Goal: Find specific page/section: Find specific page/section

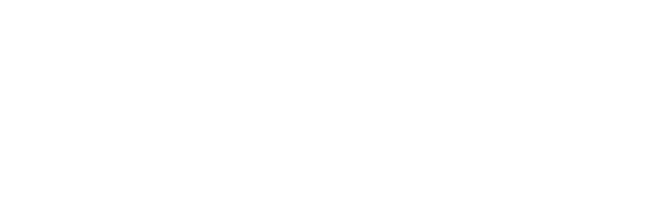
scroll to position [360, 0]
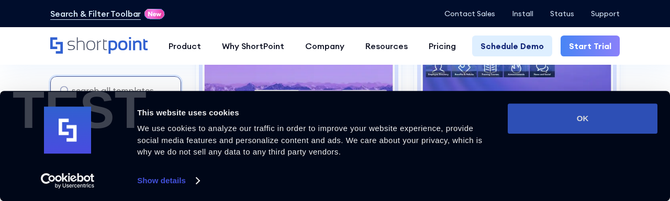
click at [548, 127] on button "OK" at bounding box center [583, 119] width 150 height 30
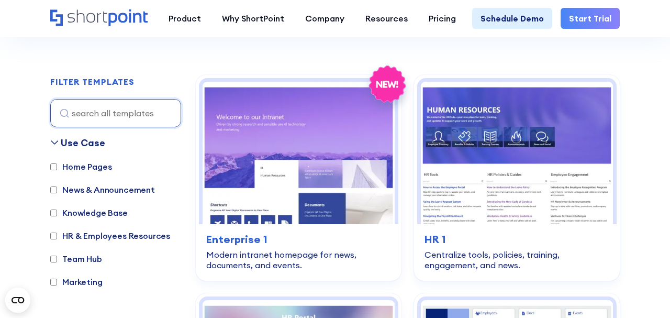
scroll to position [328, 0]
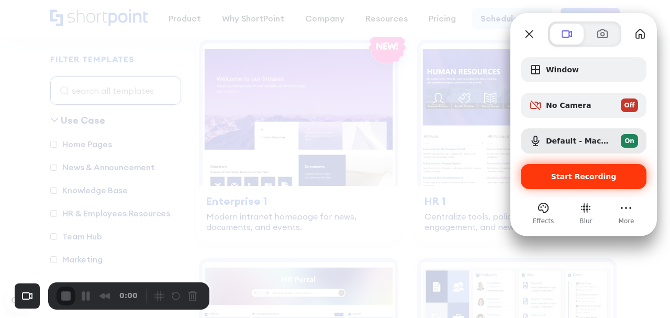
click at [576, 179] on span "Start Recording" at bounding box center [583, 176] width 65 height 8
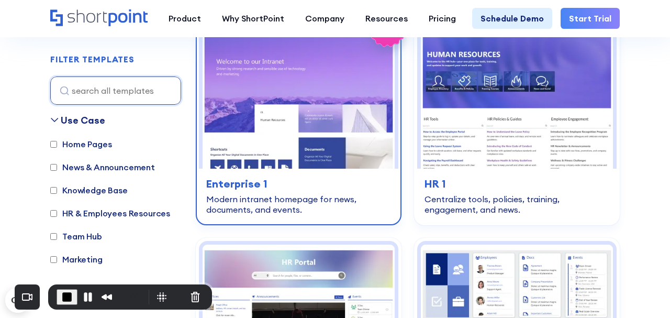
scroll to position [346, 0]
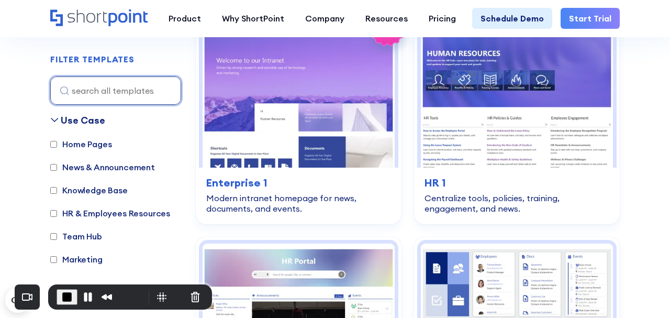
click at [99, 90] on input at bounding box center [115, 90] width 131 height 28
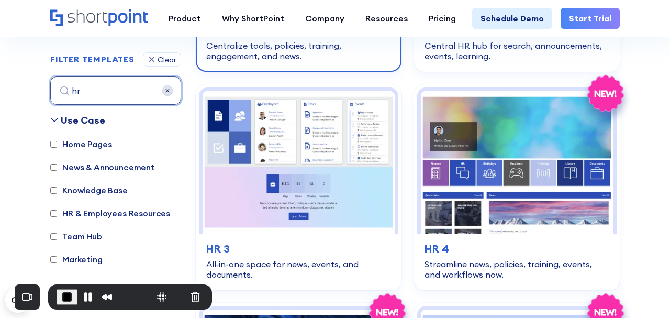
scroll to position [481, 0]
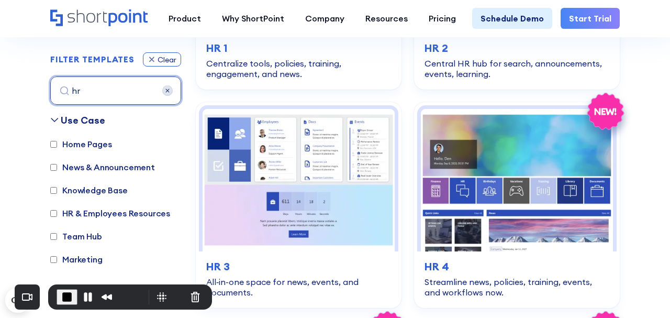
type input "hr"
click at [152, 59] on icon at bounding box center [152, 59] width 8 height 9
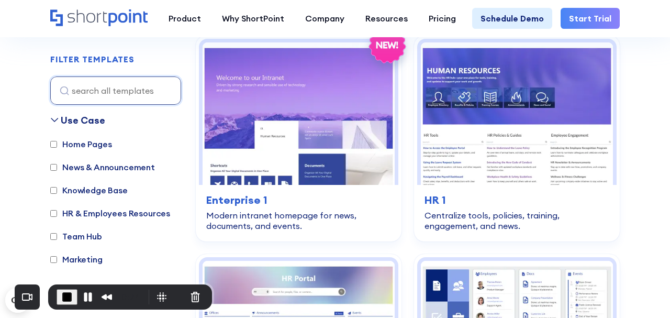
scroll to position [312, 0]
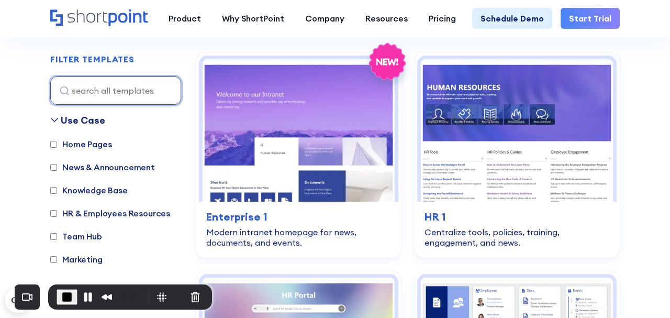
click at [102, 89] on input at bounding box center [115, 90] width 131 height 28
type input "hr"
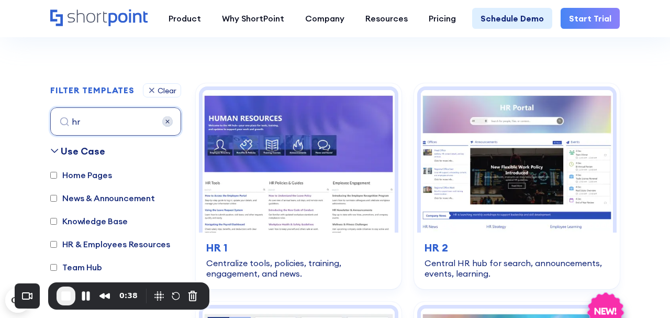
scroll to position [280, 0]
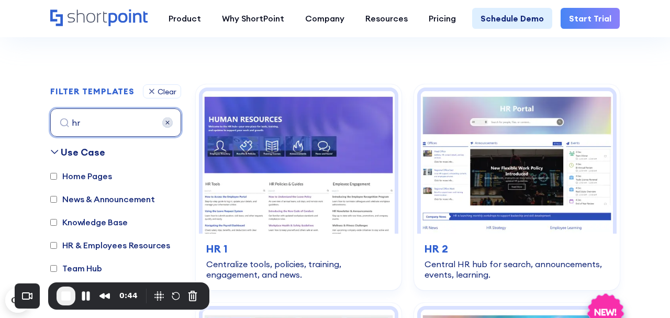
drag, startPoint x: 69, startPoint y: 124, endPoint x: 90, endPoint y: 124, distance: 21.5
click at [91, 124] on input "hr" at bounding box center [115, 122] width 131 height 28
click at [171, 121] on img at bounding box center [167, 122] width 10 height 10
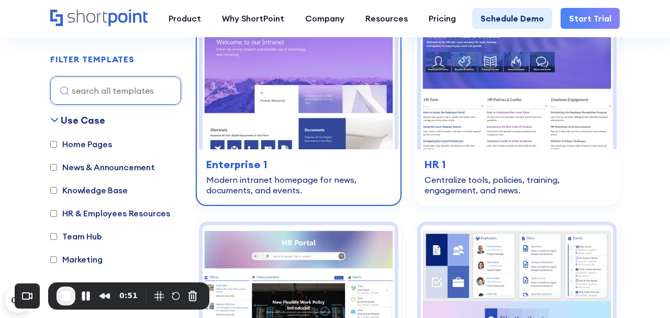
scroll to position [376, 0]
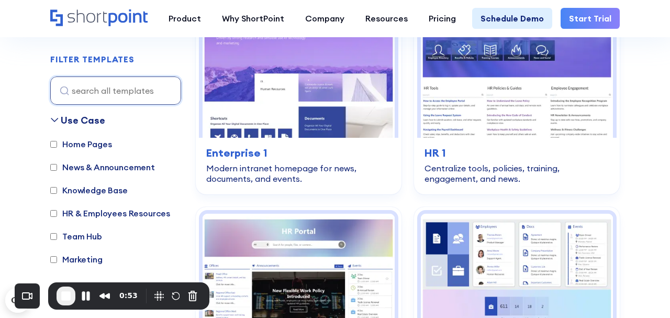
click at [166, 58] on div "FILTER TEMPLATES Clear" at bounding box center [115, 59] width 131 height 14
click at [55, 145] on input "Home Pages" at bounding box center [53, 144] width 7 height 7
checkbox input "true"
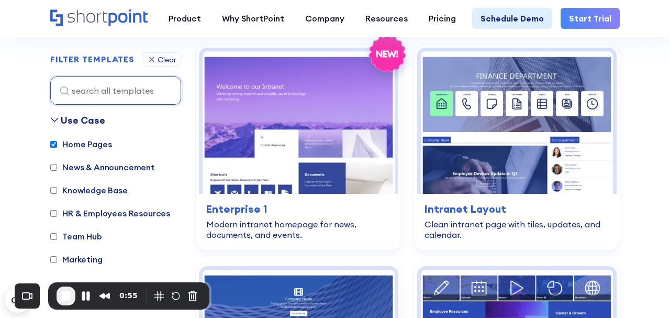
scroll to position [312, 0]
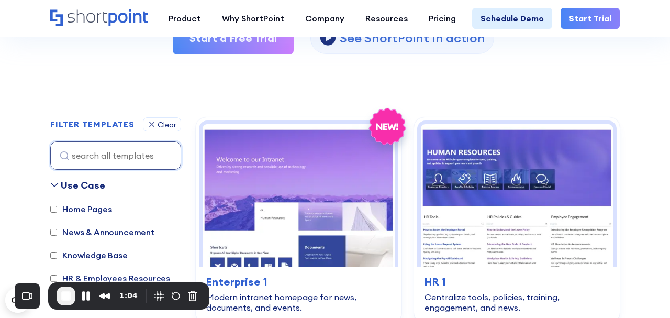
scroll to position [242, 0]
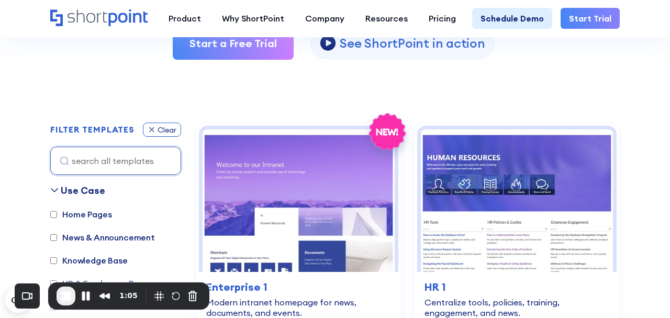
click at [151, 127] on icon at bounding box center [152, 129] width 8 height 9
click at [158, 130] on div "Clear" at bounding box center [167, 129] width 19 height 7
click at [154, 130] on icon at bounding box center [152, 129] width 8 height 9
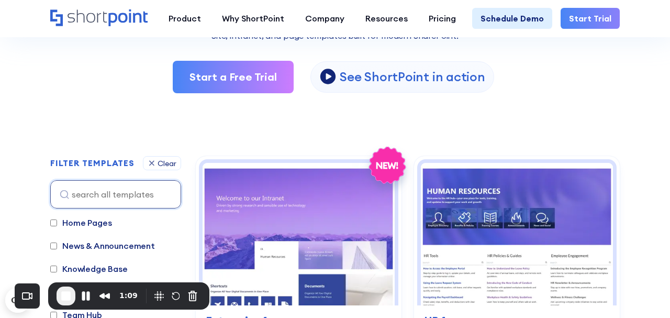
scroll to position [206, 0]
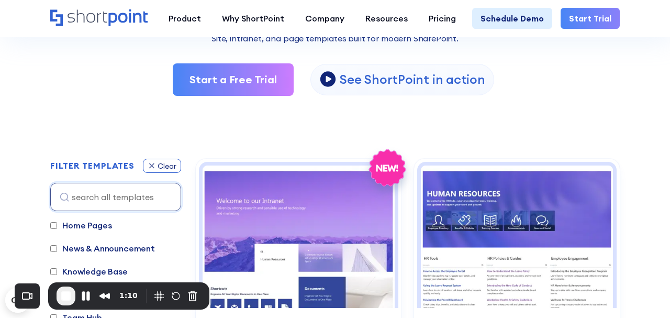
click at [158, 163] on div "Clear" at bounding box center [167, 165] width 19 height 7
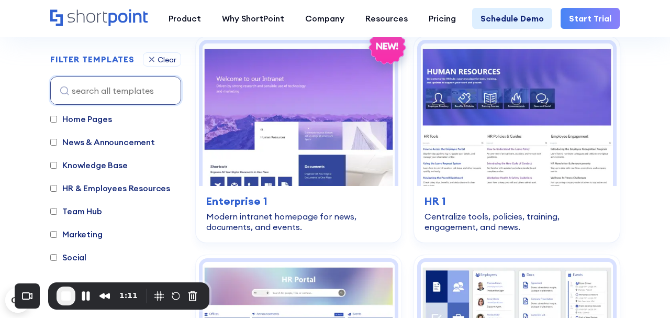
scroll to position [376, 0]
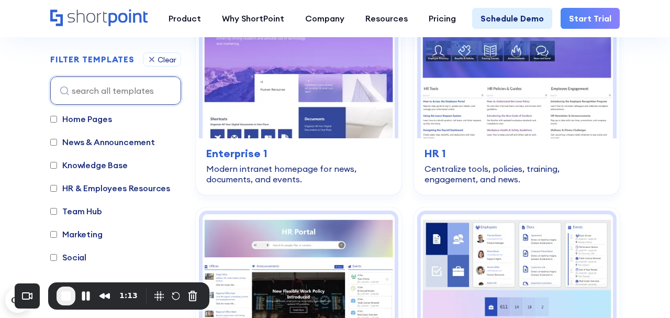
click at [57, 237] on input "Marketing" at bounding box center [53, 234] width 7 height 7
checkbox input "true"
click at [55, 210] on input "Team Hub" at bounding box center [53, 211] width 7 height 7
checkbox input "true"
click at [152, 59] on icon at bounding box center [152, 59] width 8 height 9
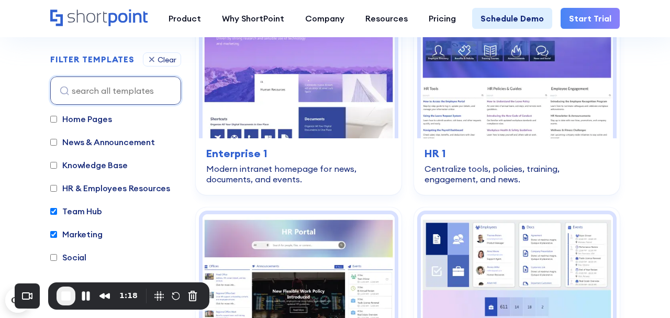
click at [52, 187] on input "HR & Employees Resources" at bounding box center [53, 188] width 7 height 7
click at [52, 188] on input "HR & Employees Resources" at bounding box center [53, 188] width 7 height 7
checkbox input "false"
click at [56, 235] on input "Marketing" at bounding box center [53, 234] width 7 height 7
checkbox input "false"
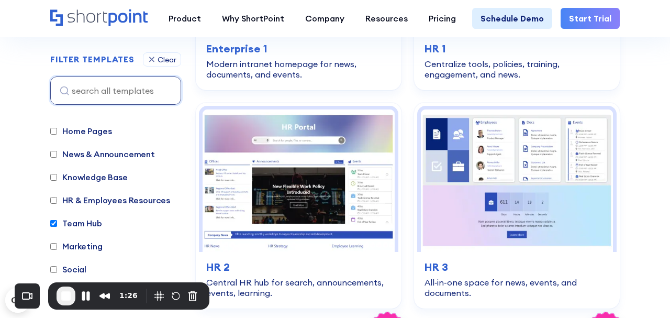
scroll to position [0, 0]
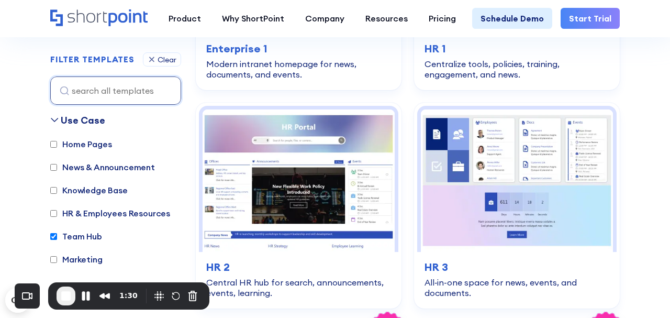
click at [57, 164] on label "News & Announcement" at bounding box center [102, 167] width 105 height 13
click at [57, 164] on input "News & Announcement" at bounding box center [53, 167] width 7 height 7
checkbox input "true"
click at [53, 143] on input "Home Pages" at bounding box center [53, 144] width 7 height 7
checkbox input "true"
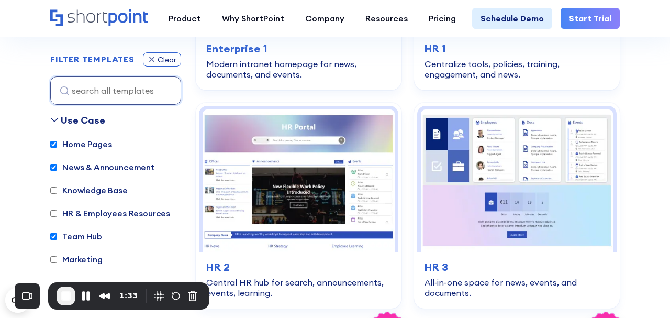
click at [150, 59] on icon at bounding box center [152, 59] width 8 height 9
click at [68, 296] on span "End Recording" at bounding box center [66, 295] width 13 height 13
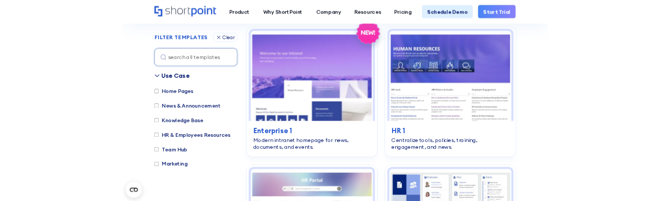
scroll to position [332, 0]
